Goal: Go to known website: Access a specific website the user already knows

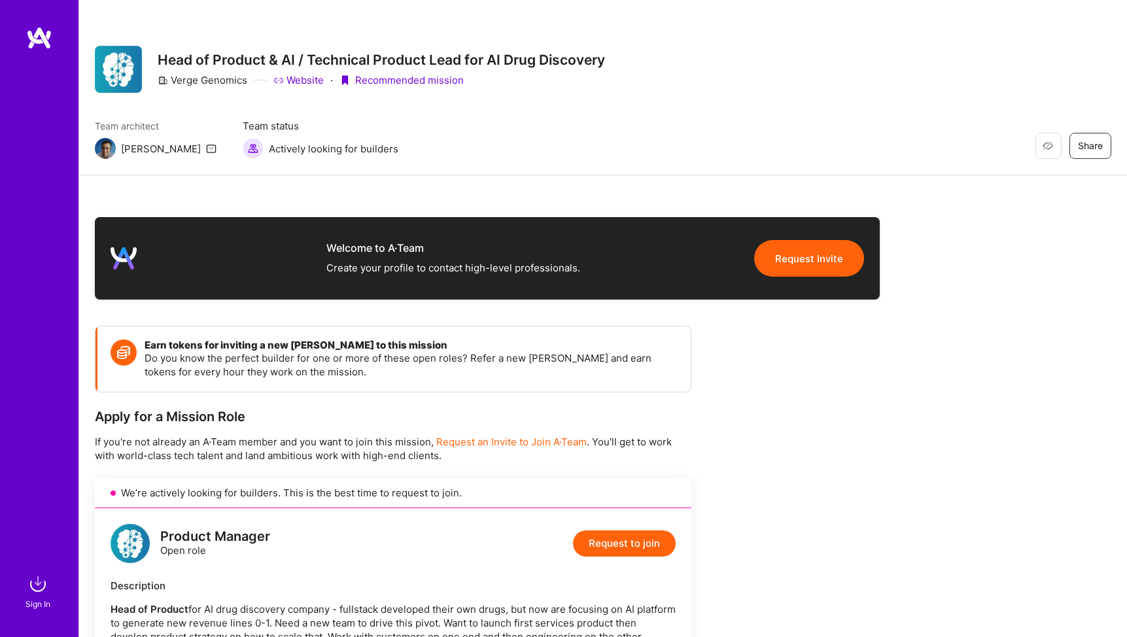
click at [40, 36] on img at bounding box center [39, 38] width 26 height 24
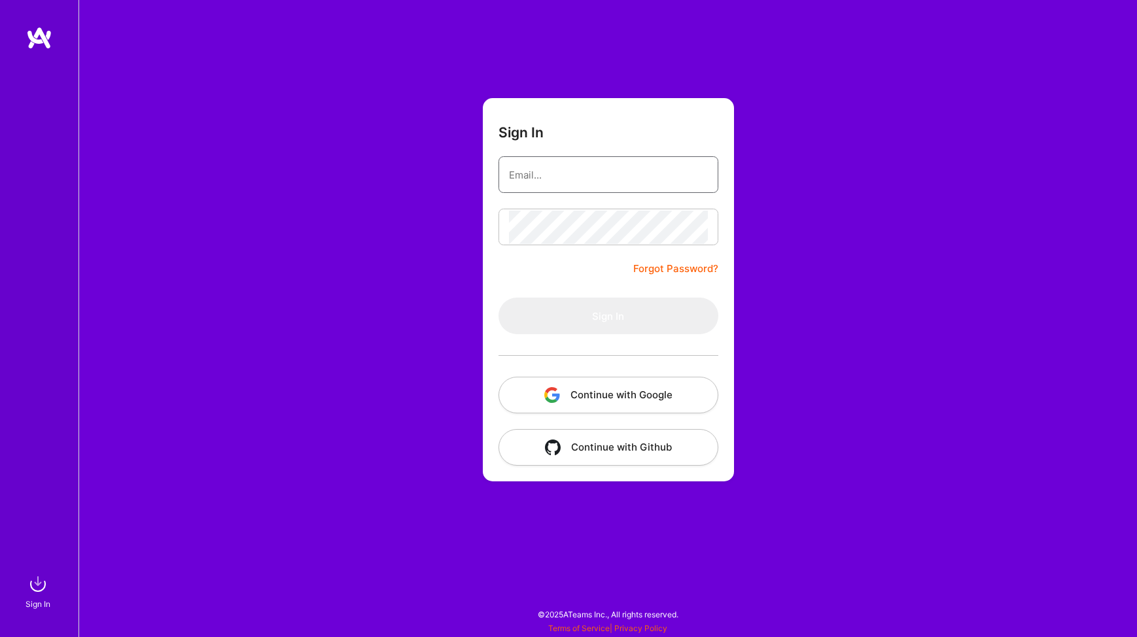
click at [593, 163] on input "email" at bounding box center [608, 174] width 199 height 33
type input "[EMAIL_ADDRESS][DOMAIN_NAME]"
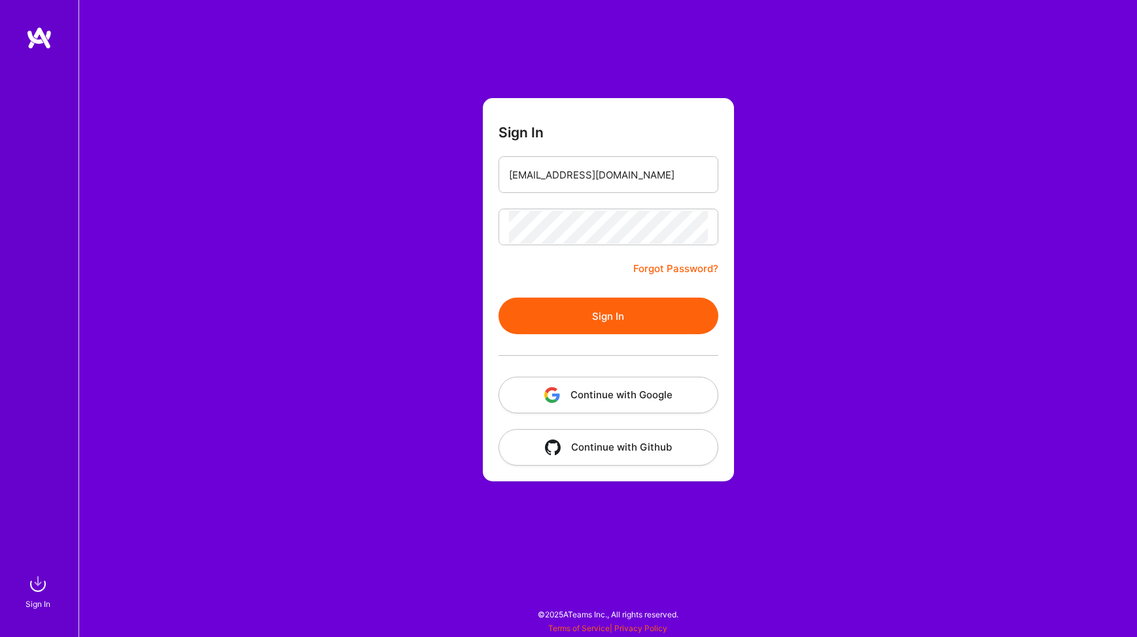
click at [623, 317] on button "Sign In" at bounding box center [609, 316] width 220 height 37
